Goal: Information Seeking & Learning: Learn about a topic

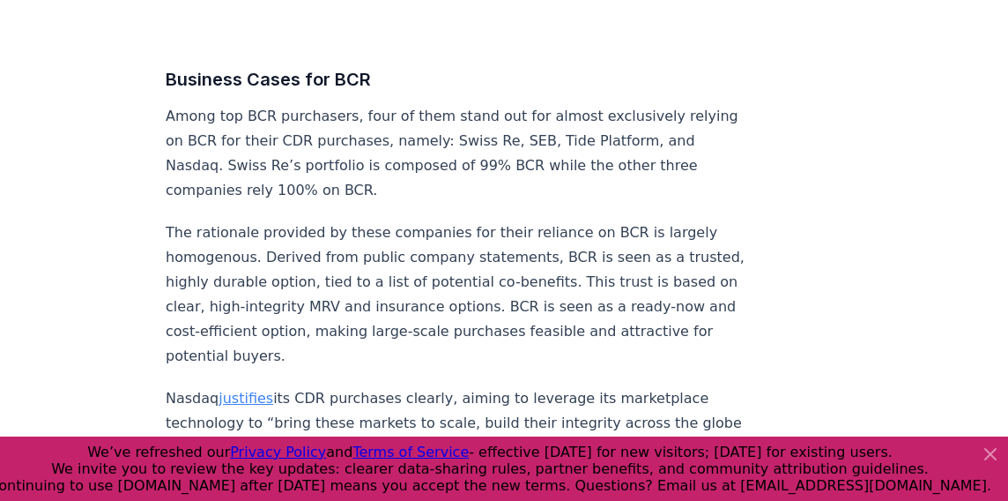
scroll to position [7892, 0]
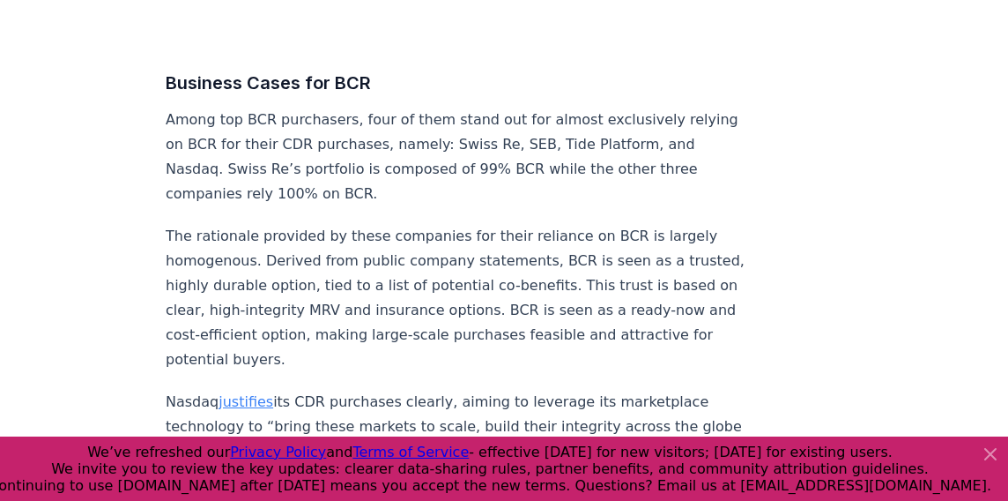
drag, startPoint x: 161, startPoint y: 285, endPoint x: 427, endPoint y: 380, distance: 281.9
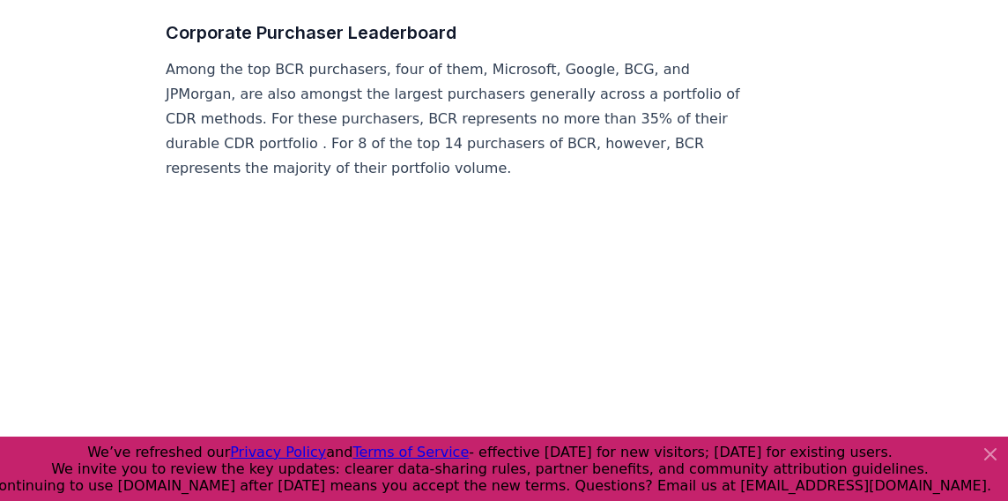
scroll to position [7326, 0]
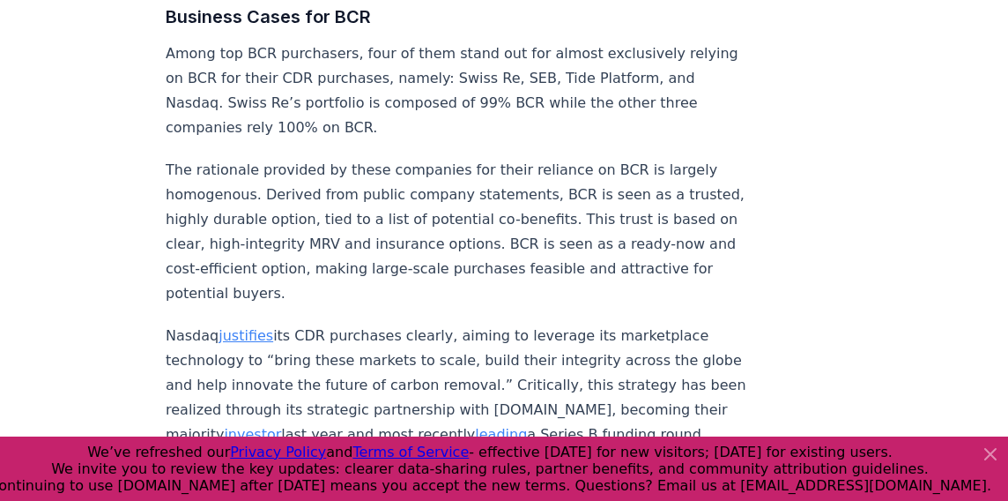
scroll to position [7972, 0]
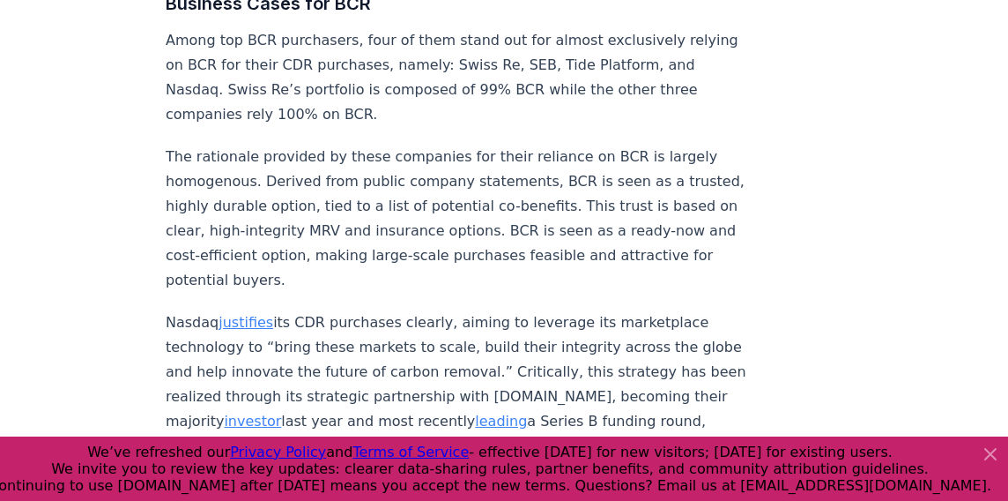
drag, startPoint x: 167, startPoint y: 210, endPoint x: 425, endPoint y: 303, distance: 274.6
copy p "Swiss Re prioritizes key quality aspects such as “integrity, durability, scalab…"
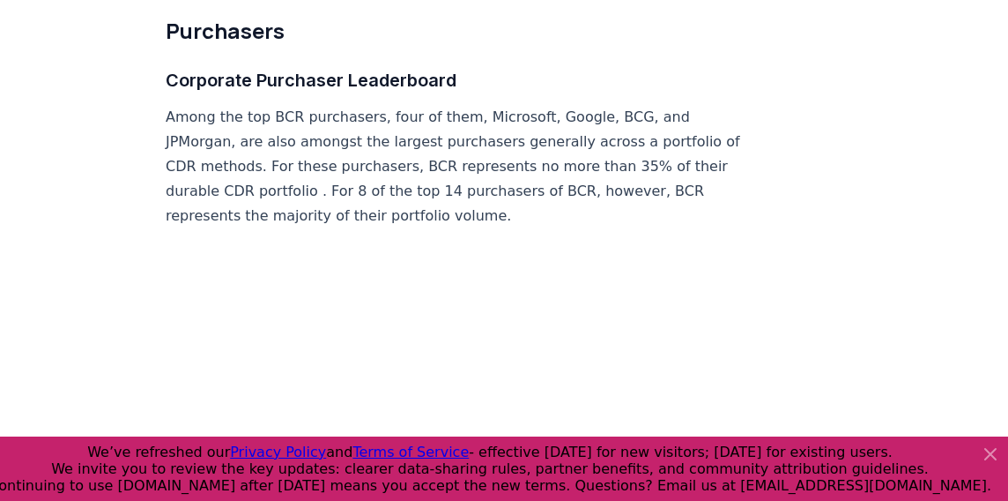
scroll to position [7279, 0]
